Goal: Information Seeking & Learning: Check status

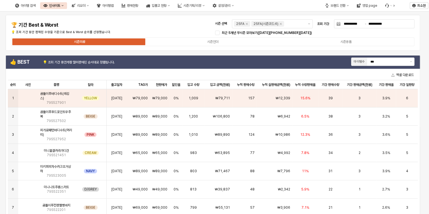
click at [164, 26] on div "**********" at bounding box center [213, 32] width 408 height 29
click at [392, 62] on input "***" at bounding box center [389, 61] width 36 height 5
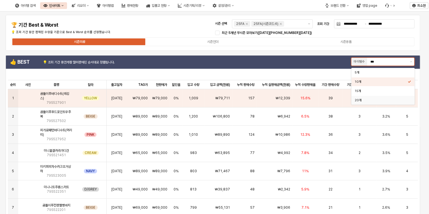
click at [374, 98] on div "20개" at bounding box center [381, 100] width 53 height 4
type input "***"
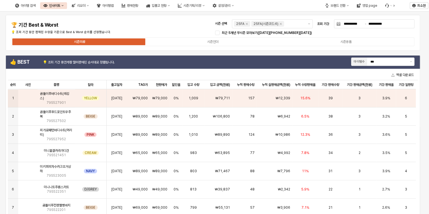
click at [307, 48] on div "**********" at bounding box center [213, 33] width 415 height 36
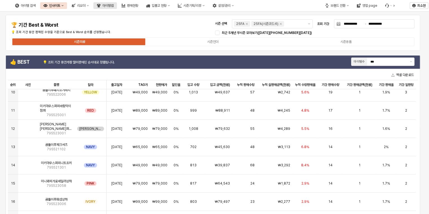
click at [114, 5] on div "아이템맵" at bounding box center [107, 6] width 11 height 4
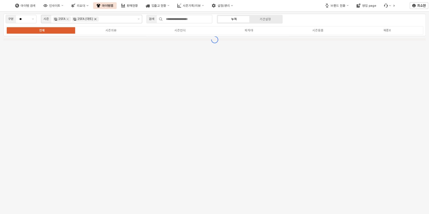
click at [95, 18] on icon "Remove 25FA (마트)" at bounding box center [95, 19] width 4 height 4
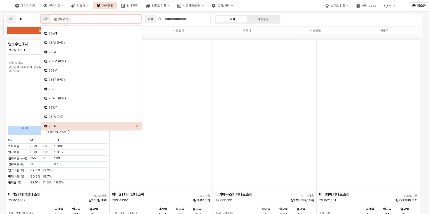
click at [68, 19] on icon "Remove 25FA" at bounding box center [67, 19] width 4 height 4
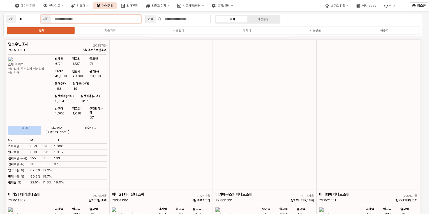
click at [88, 20] on input "App Frame" at bounding box center [93, 19] width 79 height 5
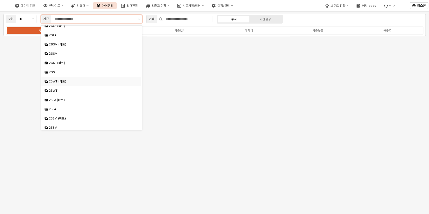
scroll to position [45, 0]
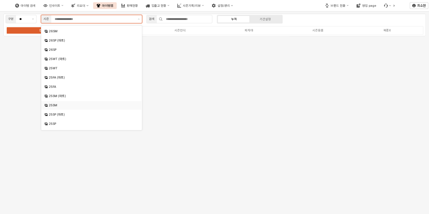
click at [59, 106] on div "25SM" at bounding box center [92, 105] width 86 height 4
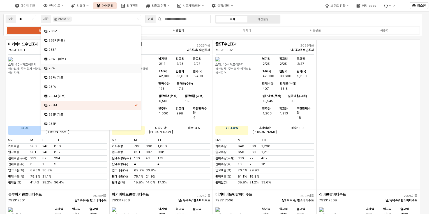
click at [194, 31] on label "시즌언더" at bounding box center [179, 30] width 68 height 5
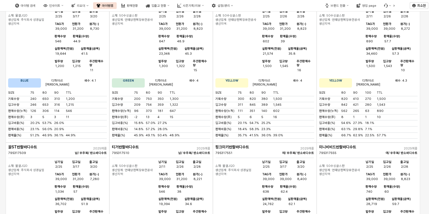
scroll to position [225, 0]
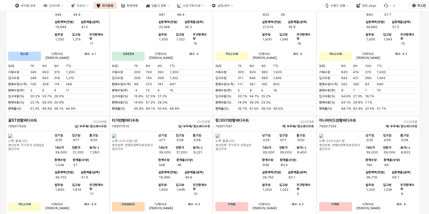
click at [220, 138] on img "App Frame" at bounding box center [218, 136] width 4 height 4
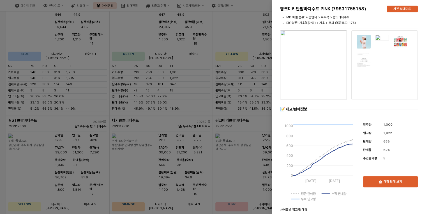
click at [213, 128] on div at bounding box center [214, 107] width 429 height 214
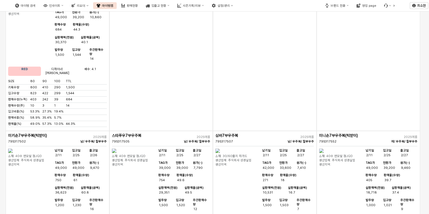
scroll to position [516, 0]
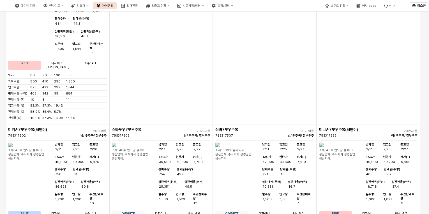
click at [166, 82] on div "App Frame" at bounding box center [161, 49] width 104 height 150
click at [138, 6] on div "판매현황" at bounding box center [132, 6] width 11 height 4
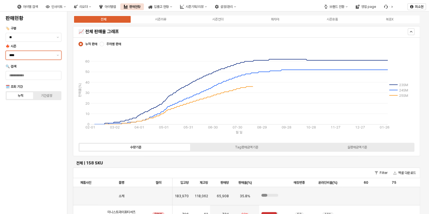
click at [44, 55] on input "****" at bounding box center [31, 55] width 44 height 6
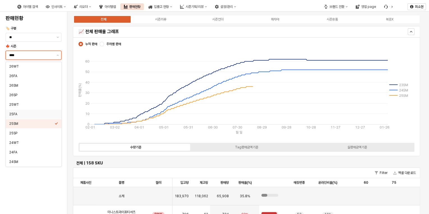
click at [21, 112] on div "25FA" at bounding box center [31, 114] width 45 height 4
type input "****"
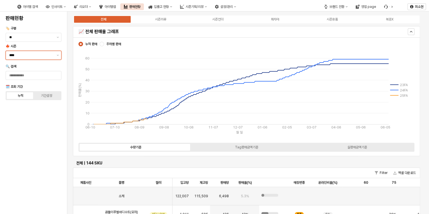
click at [40, 53] on input "****" at bounding box center [31, 55] width 44 height 6
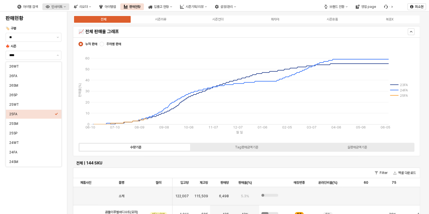
click at [63, 8] on div "인사이트" at bounding box center [56, 7] width 11 height 4
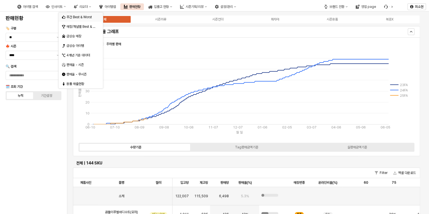
click at [82, 16] on div "주간 Best & Worst" at bounding box center [82, 17] width 30 height 4
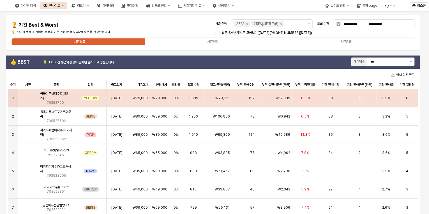
click at [225, 98] on span "₩79,711" at bounding box center [223, 98] width 15 height 4
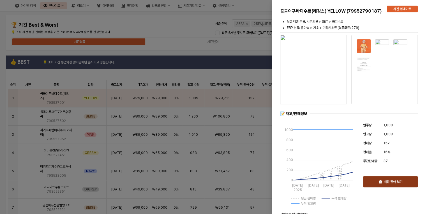
click at [374, 182] on div "매장 판매 보기" at bounding box center [391, 182] width 50 height 11
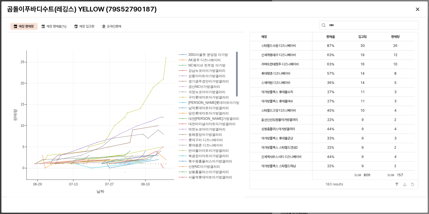
click at [370, 187] on div "Table toolbar" at bounding box center [379, 184] width 73 height 7
click at [419, 9] on icon "Close" at bounding box center [417, 9] width 3 height 3
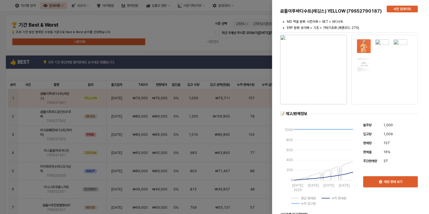
click at [84, 118] on div at bounding box center [214, 107] width 429 height 214
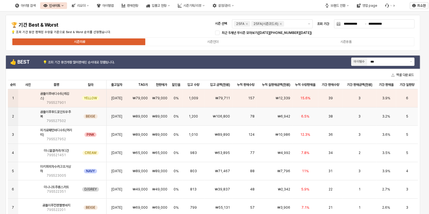
click at [75, 119] on div "BEIGE" at bounding box center [91, 116] width 32 height 18
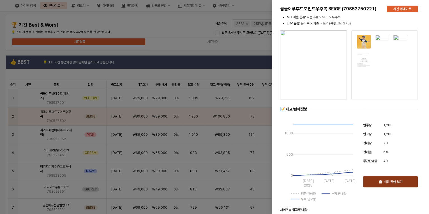
click at [396, 178] on div "매장 판매 보기" at bounding box center [391, 182] width 50 height 11
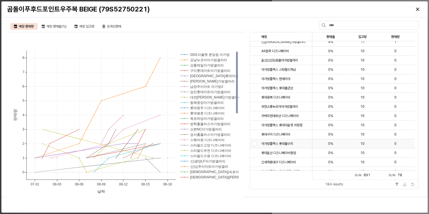
scroll to position [112, 0]
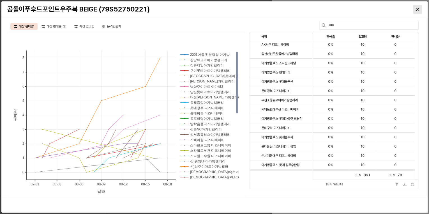
click at [417, 9] on icon "Close" at bounding box center [417, 9] width 3 height 3
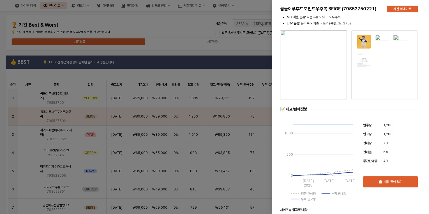
click at [81, 141] on div at bounding box center [214, 107] width 429 height 214
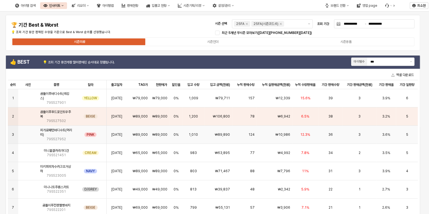
click at [75, 139] on div "PINK" at bounding box center [91, 135] width 32 height 18
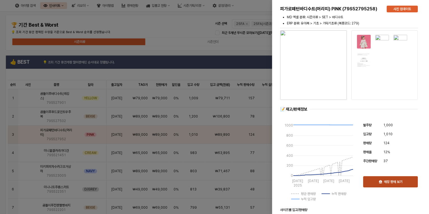
click at [379, 180] on icon "button" at bounding box center [380, 181] width 3 height 3
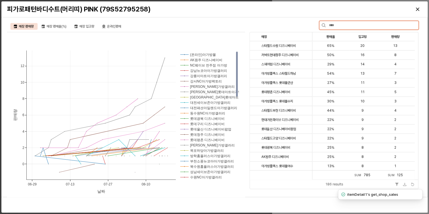
click at [368, 25] on input "text" at bounding box center [372, 25] width 93 height 8
type input "*"
type input "***"
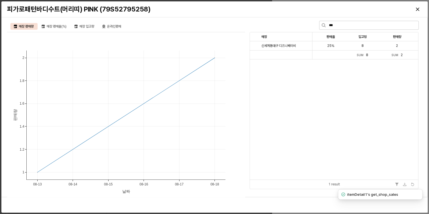
click at [324, 25] on icon at bounding box center [324, 25] width 4 height 4
click at [419, 9] on icon "Close" at bounding box center [417, 9] width 3 height 3
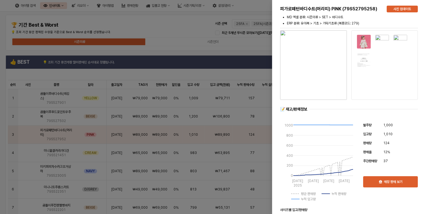
click at [65, 155] on div at bounding box center [214, 107] width 429 height 214
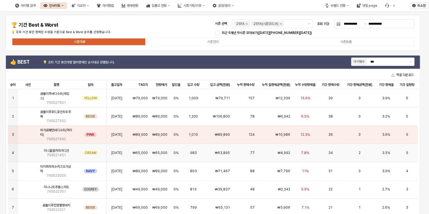
click at [65, 155] on span "79S521451" at bounding box center [56, 155] width 19 height 4
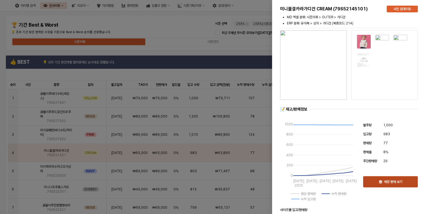
click at [397, 185] on div "매장 판매 보기" at bounding box center [391, 182] width 50 height 11
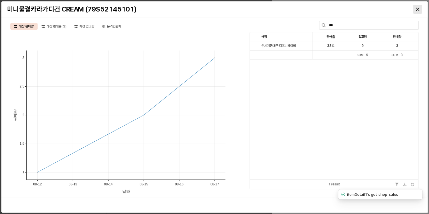
click at [418, 9] on icon "Close" at bounding box center [417, 9] width 3 height 3
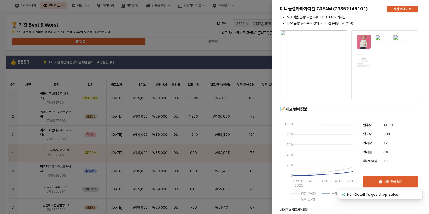
click at [54, 173] on div at bounding box center [214, 107] width 429 height 214
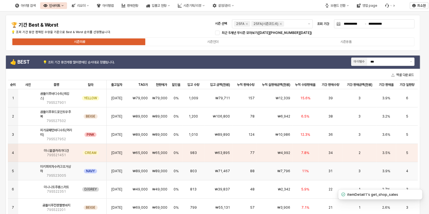
click at [62, 172] on span "미키퍼피자수카고조거상하" at bounding box center [56, 168] width 33 height 9
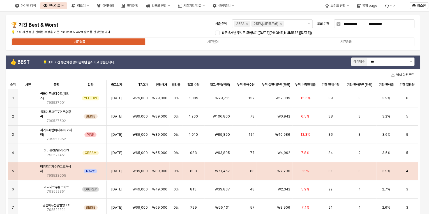
click at [49, 173] on span "미키퍼피자수카고조거상하" at bounding box center [56, 168] width 33 height 9
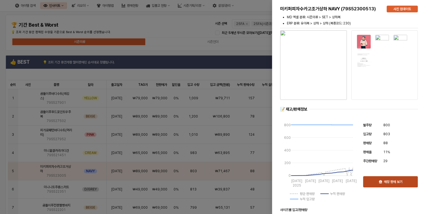
click at [394, 182] on p "매장 판매 보기" at bounding box center [393, 182] width 19 height 4
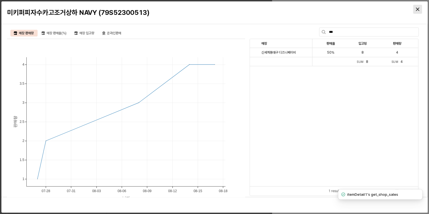
click at [417, 12] on div "Close" at bounding box center [418, 9] width 8 height 8
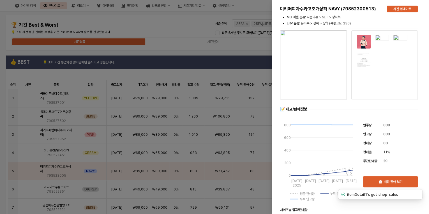
click at [51, 171] on div at bounding box center [214, 107] width 429 height 214
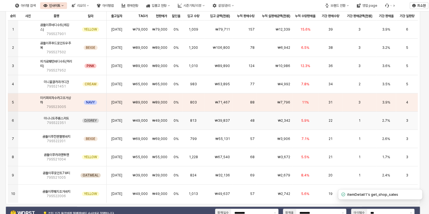
scroll to position [90, 0]
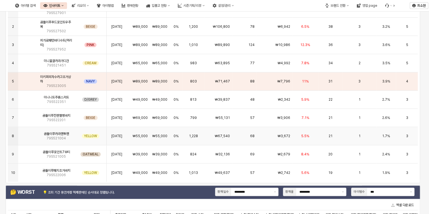
click at [56, 134] on span "곰돌이푸카라맨투맨" at bounding box center [56, 134] width 25 height 4
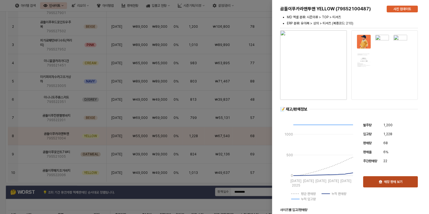
click at [400, 182] on p "매장 판매 보기" at bounding box center [393, 182] width 19 height 4
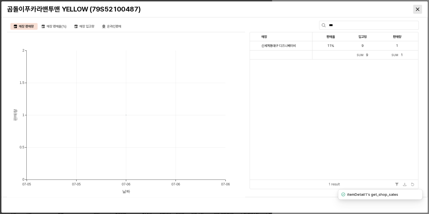
click at [415, 9] on div "Close" at bounding box center [418, 9] width 8 height 8
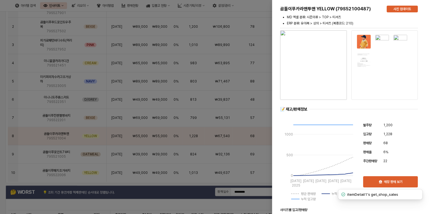
click at [56, 173] on div at bounding box center [214, 107] width 429 height 214
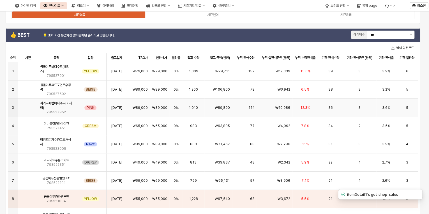
scroll to position [22, 0]
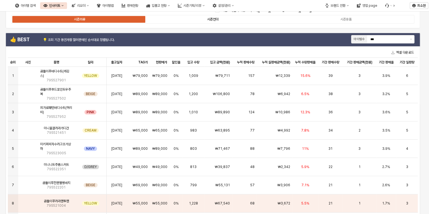
click at [213, 18] on div "시즌언더" at bounding box center [212, 19] width 11 height 4
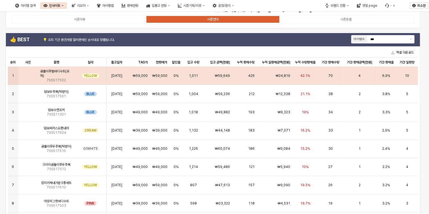
click at [59, 74] on span "곰돌이푸벌바디수트(모자)" at bounding box center [56, 73] width 33 height 9
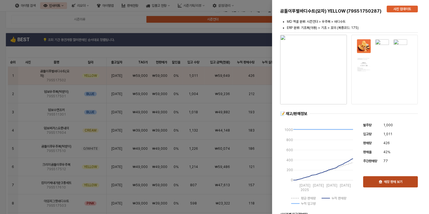
click at [394, 184] on p "매장 판매 보기" at bounding box center [393, 182] width 19 height 4
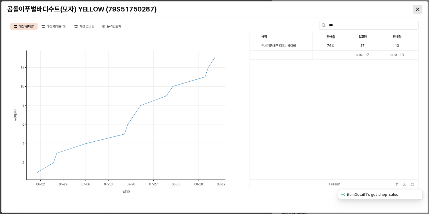
click at [416, 9] on icon "Close" at bounding box center [417, 9] width 3 height 3
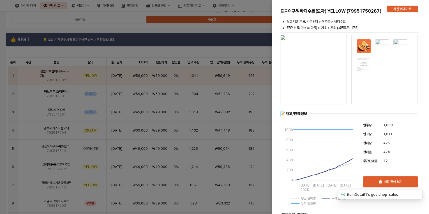
click at [65, 94] on div at bounding box center [214, 107] width 429 height 214
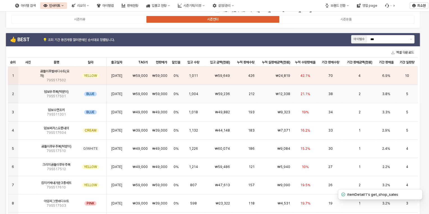
click at [55, 95] on span "79S517501" at bounding box center [56, 96] width 19 height 4
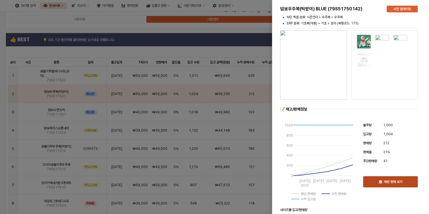
click at [397, 183] on p "매장 판매 보기" at bounding box center [393, 182] width 19 height 4
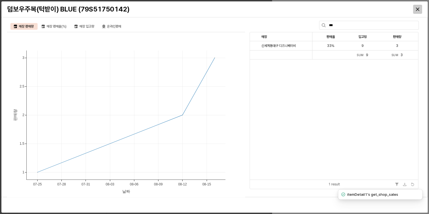
click at [420, 10] on div "Close" at bounding box center [418, 9] width 8 height 8
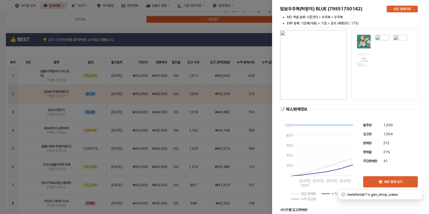
click at [40, 116] on div at bounding box center [214, 107] width 429 height 214
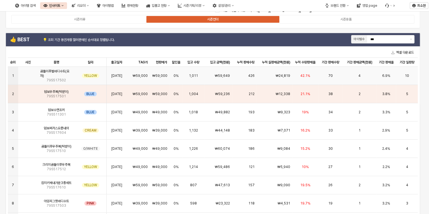
click at [319, 81] on div "70" at bounding box center [330, 76] width 25 height 18
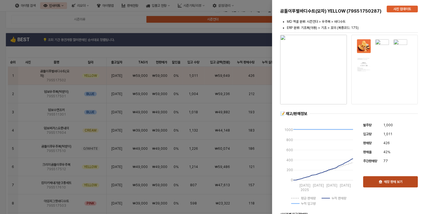
click at [393, 183] on p "매장 판매 보기" at bounding box center [393, 182] width 19 height 4
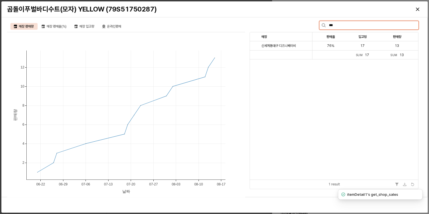
drag, startPoint x: 341, startPoint y: 25, endPoint x: 325, endPoint y: 26, distance: 15.7
click at [325, 26] on div "***" at bounding box center [369, 25] width 100 height 9
click at [325, 26] on icon at bounding box center [324, 25] width 4 height 4
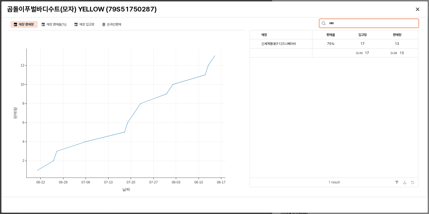
scroll to position [0, 0]
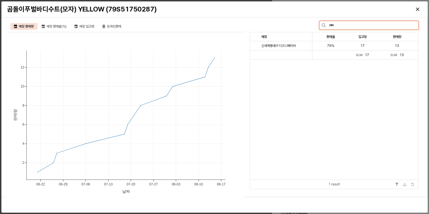
click at [340, 27] on input "text" at bounding box center [372, 25] width 93 height 8
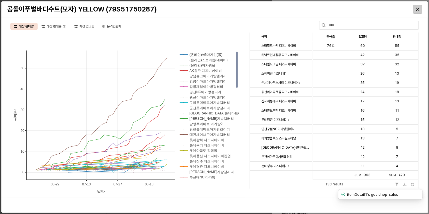
click at [420, 9] on div "Close" at bounding box center [418, 9] width 8 height 8
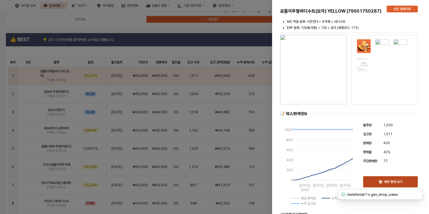
click at [409, 180] on div "매장 판매 보기" at bounding box center [391, 182] width 50 height 11
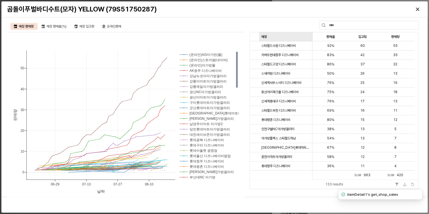
drag, startPoint x: 289, startPoint y: 21, endPoint x: 304, endPoint y: 40, distance: 24.2
click at [289, 21] on div "매장 판매량 매장 판매율(%) 매장 입고량 온라인판매 [PHONE_NUMBER] [PHONE_NUMBER] [PHONE_NUMBER] (온라인…" at bounding box center [215, 110] width 420 height 180
click at [191, 11] on h3 "곰돌이푸벌바디수트(모자) YELLOW (79S51750287)" at bounding box center [162, 9] width 310 height 8
click at [224, 12] on h3 "곰돌이푸벌바디수트(모자) YELLOW (79S51750287)" at bounding box center [162, 9] width 310 height 8
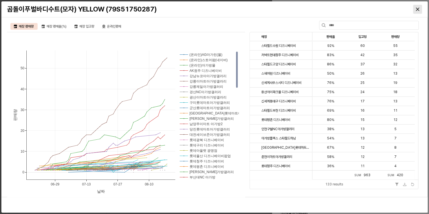
click at [417, 9] on icon "Close" at bounding box center [417, 9] width 3 height 3
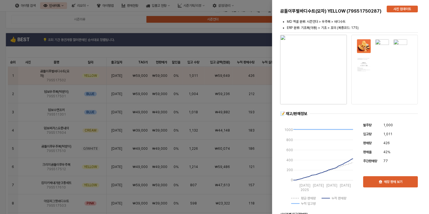
click at [125, 30] on div at bounding box center [214, 107] width 429 height 214
